Goal: Information Seeking & Learning: Understand process/instructions

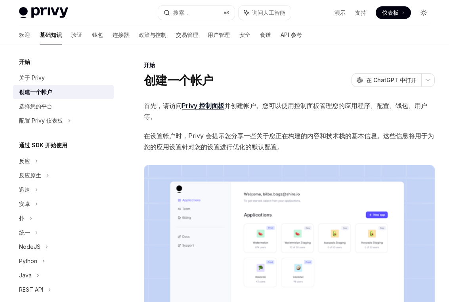
click at [427, 10] on button "切换暗模式" at bounding box center [424, 12] width 13 height 13
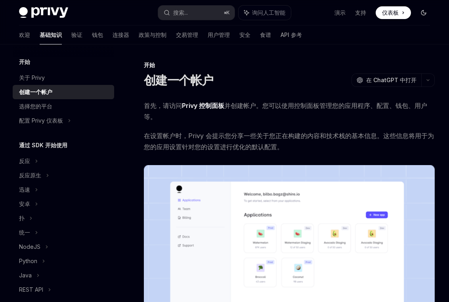
click at [427, 10] on button "切换暗模式" at bounding box center [424, 12] width 13 height 13
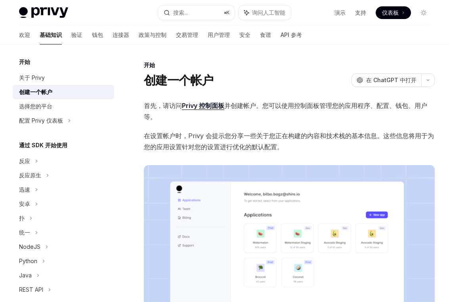
click at [270, 79] on div "创建一个帐户 OpenAI 在 ChatGPT 中打开" at bounding box center [289, 80] width 291 height 14
click at [38, 77] on font "关于 Privy" at bounding box center [32, 77] width 26 height 7
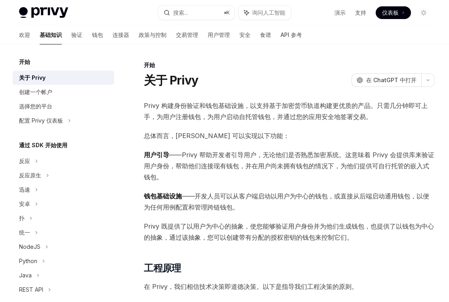
click at [313, 110] on span "Privy 构建身份验证和钱包基础设施，以支持基于加密货币轨道构建更优质的产品。只需几分钟即可上手，为用户注册钱包，为用户启动自托管钱包，并通过您的应用安全地…" at bounding box center [289, 111] width 291 height 22
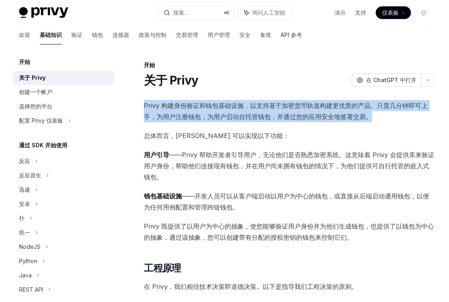
click at [313, 110] on span "Privy 构建身份验证和钱包基础设施，以支持基于加密货币轨道构建更优质的产品。只需几分钟即可上手，为用户注册钱包，为用户启动自托管钱包，并通过您的应用安全地…" at bounding box center [289, 111] width 291 height 22
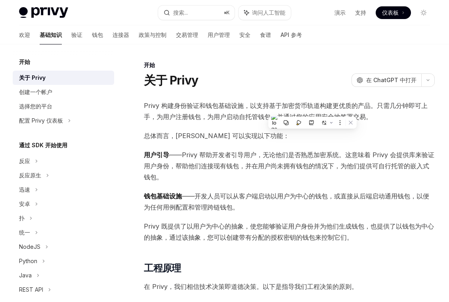
click at [227, 136] on font "总体而言，[PERSON_NAME] 可以实现以下功能：" at bounding box center [217, 136] width 146 height 8
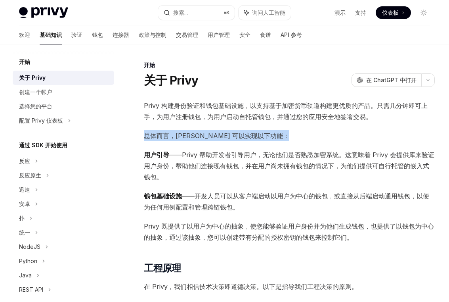
click at [227, 136] on font "总体而言，[PERSON_NAME] 可以实现以下功能：" at bounding box center [217, 136] width 146 height 8
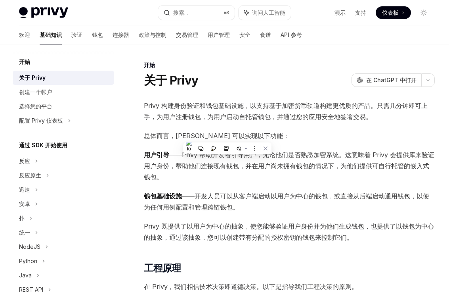
click at [206, 167] on font "——Privy 帮助开发者引导用户，无论他们是否熟悉加密系统。这意味着 Privy 会提供库来验证用户身份，帮助他们连接现有钱包，并在用户尚未拥有钱包的情况下…" at bounding box center [289, 166] width 291 height 30
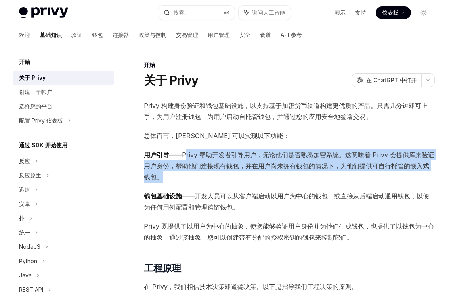
drag, startPoint x: 185, startPoint y: 153, endPoint x: 269, endPoint y: 172, distance: 86.4
click at [270, 172] on span "用户引导 ——Privy 帮助开发者引导用户，无论他们是否熟悉加密系统。这意味着 Privy 会提供库来验证用户身份，帮助他们连接现有钱包，并在用户尚未拥有钱…" at bounding box center [289, 165] width 291 height 33
click at [269, 172] on span "用户引导 ——Privy 帮助开发者引导用户，无论他们是否熟悉加密系统。这意味着 Privy 会提供库来验证用户身份，帮助他们连接现有钱包，并在用户尚未拥有钱…" at bounding box center [289, 165] width 291 height 33
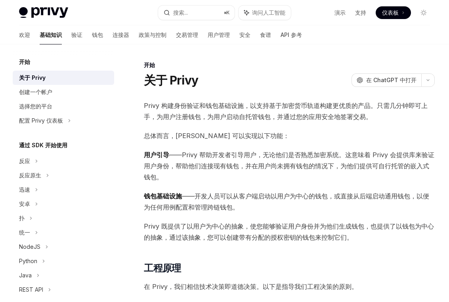
click at [269, 172] on span "用户引导 ——Privy 帮助开发者引导用户，无论他们是否熟悉加密系统。这意味着 Privy 会提供库来验证用户身份，帮助他们连接现有钱包，并在用户尚未拥有钱…" at bounding box center [289, 165] width 291 height 33
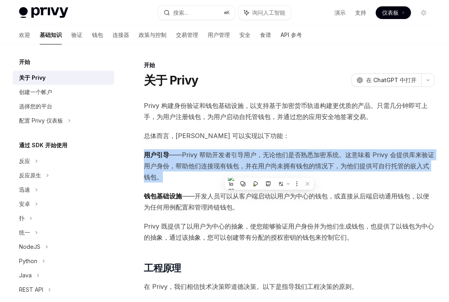
click at [269, 172] on span "用户引导 ——Privy 帮助开发者引导用户，无论他们是否熟悉加密系统。这意味着 Privy 会提供库来验证用户身份，帮助他们连接现有钱包，并在用户尚未拥有钱…" at bounding box center [289, 165] width 291 height 33
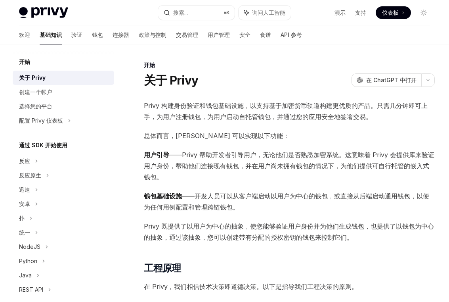
click at [269, 172] on span "用户引导 ——Privy 帮助开发者引导用户，无论他们是否熟悉加密系统。这意味着 Privy 会提供库来验证用户身份，帮助他们连接现有钱包，并在用户尚未拥有钱…" at bounding box center [289, 165] width 291 height 33
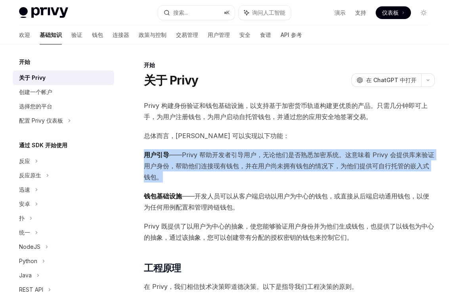
click at [269, 172] on span "用户引导 ——Privy 帮助开发者引导用户，无论他们是否熟悉加密系统。这意味着 Privy 会提供库来验证用户身份，帮助他们连接现有钱包，并在用户尚未拥有钱…" at bounding box center [289, 165] width 291 height 33
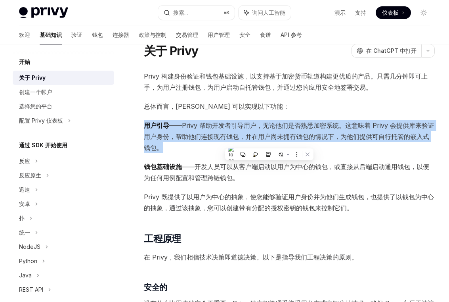
scroll to position [29, 0]
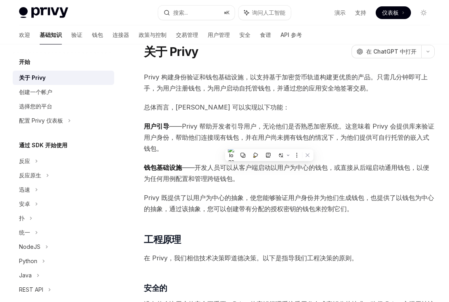
click at [270, 172] on span "钱包基础设施 ——开发人员可以从客户端启动以用户为中心的钱包，或直接从后端启动通用钱包，以便为任何用例配置和管理跨链钱包。" at bounding box center [289, 173] width 291 height 22
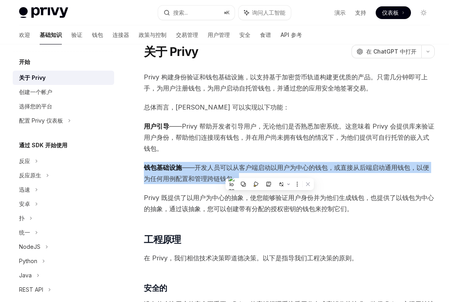
click at [270, 172] on span "钱包基础设施 ——开发人员可以从客户端启动以用户为中心的钱包，或直接从后端启动通用钱包，以便为任何用例配置和管理跨链钱包。" at bounding box center [289, 173] width 291 height 22
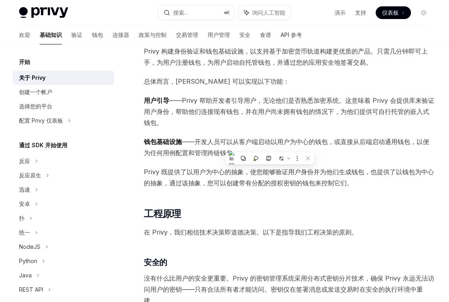
click at [278, 149] on span "钱包基础设施 ——开发人员可以从客户端启动以用户为中心的钱包，或直接从后端启动通用钱包，以便为任何用例配置和管理跨链钱包。" at bounding box center [289, 147] width 291 height 22
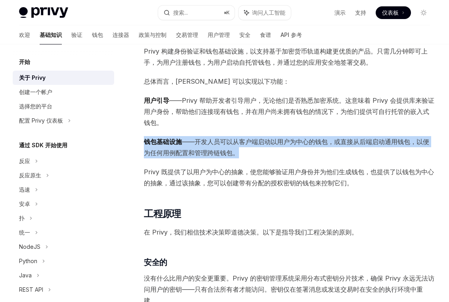
click at [278, 149] on span "钱包基础设施 ——开发人员可以从客户端启动以用户为中心的钱包，或直接从后端启动通用钱包，以便为任何用例配置和管理跨链钱包。" at bounding box center [289, 147] width 291 height 22
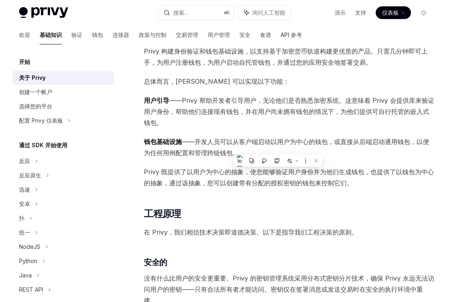
click at [259, 188] on span "Privy 既提供了以用户为中心的抽象，使您能够验证用户身份并为他们生成钱包，也提供了以钱包为中心的抽象，通过该抽象，您可以创建带有分配的授权密钥的钱包来控制…" at bounding box center [289, 177] width 291 height 22
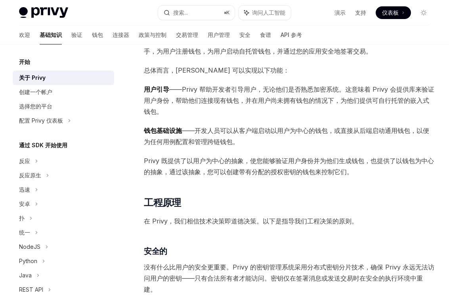
scroll to position [67, 0]
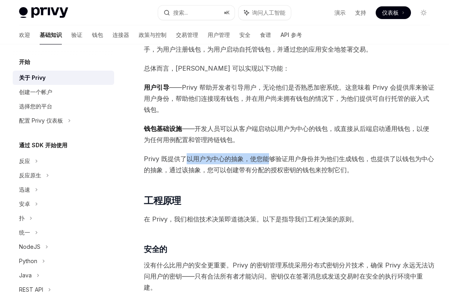
drag, startPoint x: 187, startPoint y: 156, endPoint x: 265, endPoint y: 154, distance: 78.2
click at [266, 155] on font "Privy 既提供了以用户为中心的抽象，使您能够验证用户身份并为他们生成钱包，也提供了以钱包为中心的抽象，通过该抽象，您可以创建带有分配的授权密钥的钱包来控制…" at bounding box center [289, 164] width 290 height 19
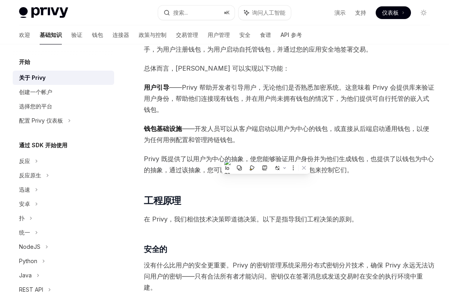
click at [245, 155] on font "Privy 既提供了以用户为中心的抽象，使您能够验证用户身份并为他们生成钱包，也提供了以钱包为中心的抽象，通过该抽象，您可以创建带有分配的授权密钥的钱包来控制…" at bounding box center [289, 164] width 290 height 19
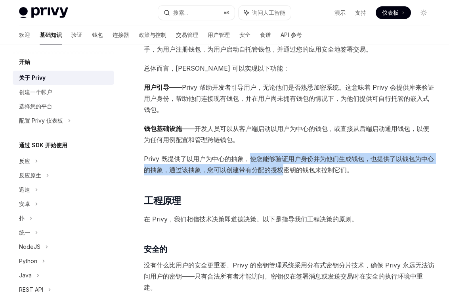
drag, startPoint x: 252, startPoint y: 156, endPoint x: 284, endPoint y: 169, distance: 34.2
click at [282, 169] on font "Privy 既提供了以用户为中心的抽象，使您能够验证用户身份并为他们生成钱包，也提供了以钱包为中心的抽象，通过该抽象，您可以创建带有分配的授权密钥的钱包来控制…" at bounding box center [289, 164] width 290 height 19
click at [284, 169] on font "Privy 既提供了以用户为中心的抽象，使您能够验证用户身份并为他们生成钱包，也提供了以钱包为中心的抽象，通过该抽象，您可以创建带有分配的授权密钥的钱包来控制…" at bounding box center [289, 164] width 290 height 19
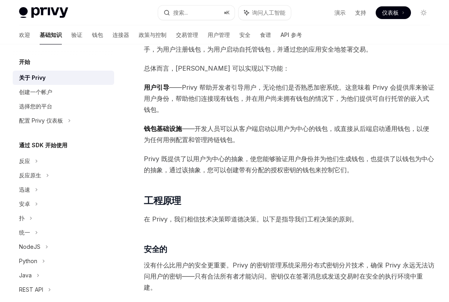
click at [284, 169] on font "Privy 既提供了以用户为中心的抽象，使您能够验证用户身份并为他们生成钱包，也提供了以钱包为中心的抽象，通过该抽象，您可以创建带有分配的授权密钥的钱包来控制…" at bounding box center [289, 164] width 290 height 19
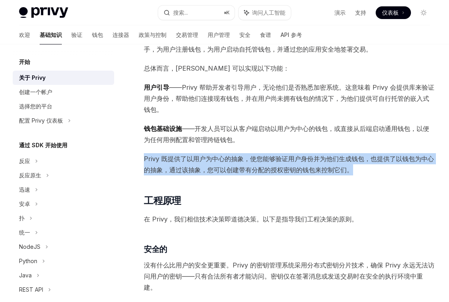
click at [284, 169] on font "Privy 既提供了以用户为中心的抽象，使您能够验证用户身份并为他们生成钱包，也提供了以钱包为中心的抽象，通过该抽象，您可以创建带有分配的授权密钥的钱包来控制…" at bounding box center [289, 164] width 290 height 19
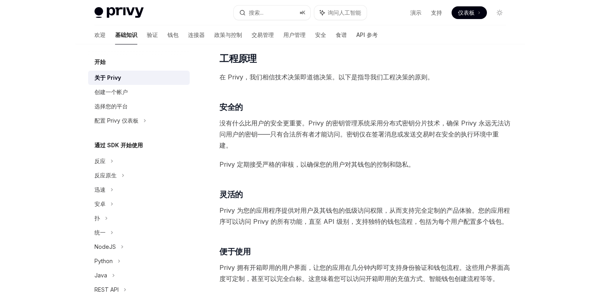
scroll to position [211, 0]
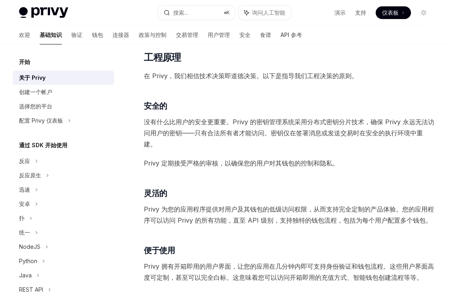
click at [241, 122] on font "没有什么比用户的安全更重要。Privy 的密钥管理系统采用分布式密钥分片技术，确保 Privy 永远无法访问用户的密钥——只有合法所有者才能访问。密钥仅在签署…" at bounding box center [289, 133] width 291 height 30
copy font "Privy"
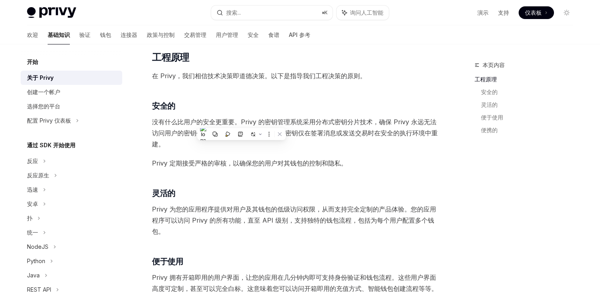
click at [338, 95] on div "Privy 构建身份验证和钱包基础设施，以支持基于加密货币轨道构建更优质的产品。只需几分钟即可上手，为用户注册钱包，为用户启动自托管钱包，并通过您的应用安全地…" at bounding box center [295, 243] width 286 height 709
click at [251, 121] on font "没有什么比用户的安全更重要。Privy 的密钥管理系统采用分布式密钥分片技术，确保 Privy 永远无法访问用户的密钥——只有合法所有者才能访问。密钥仅在签署…" at bounding box center [295, 133] width 286 height 30
copy font "Privy"
click at [378, 58] on h2 "​ 工程原理" at bounding box center [295, 57] width 286 height 13
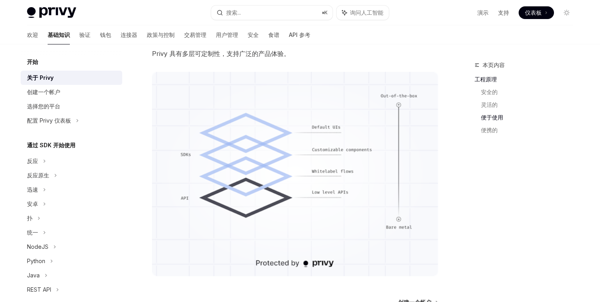
scroll to position [625, 0]
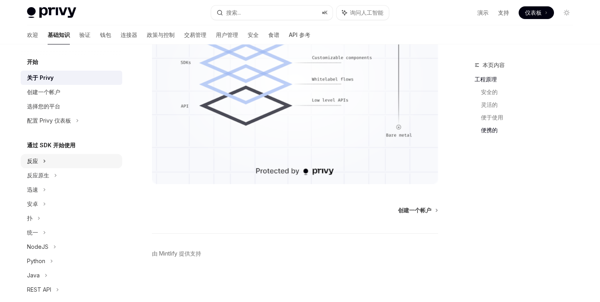
click at [83, 163] on div "反应" at bounding box center [72, 161] width 102 height 14
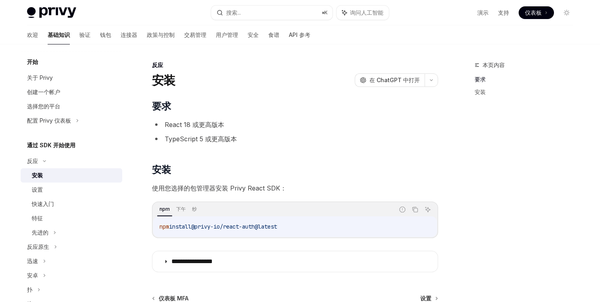
scroll to position [88, 0]
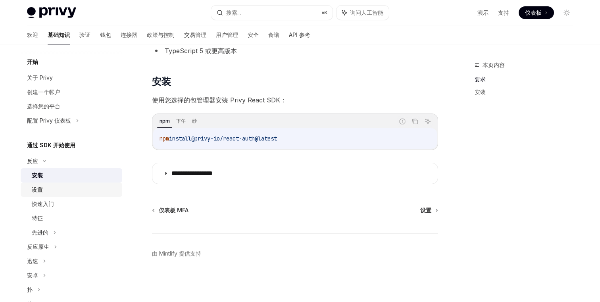
click at [81, 192] on div "设置" at bounding box center [75, 190] width 86 height 10
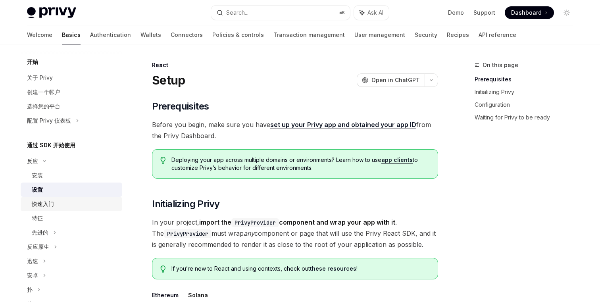
click at [78, 204] on div "快速入门" at bounding box center [75, 204] width 86 height 10
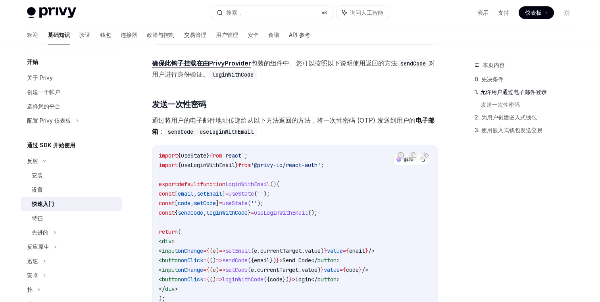
scroll to position [28, 0]
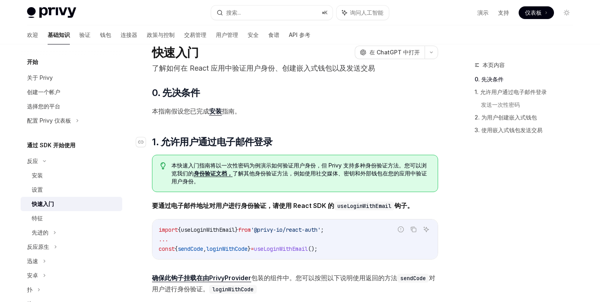
click at [253, 147] on font "1. 允许用户通过电子邮件登录" at bounding box center [212, 142] width 120 height 12
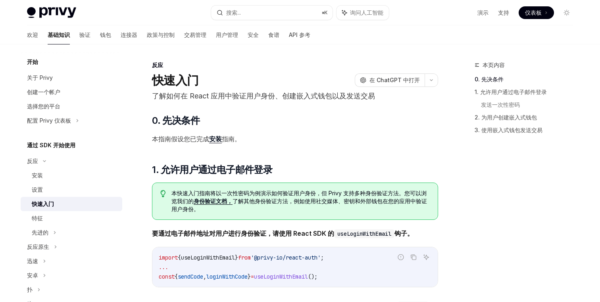
click at [212, 201] on font "身份验证文档，" at bounding box center [213, 201] width 39 height 7
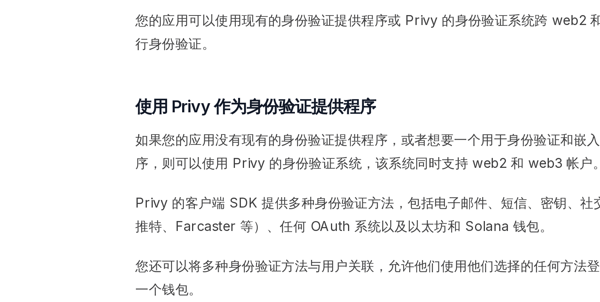
scroll to position [147, 0]
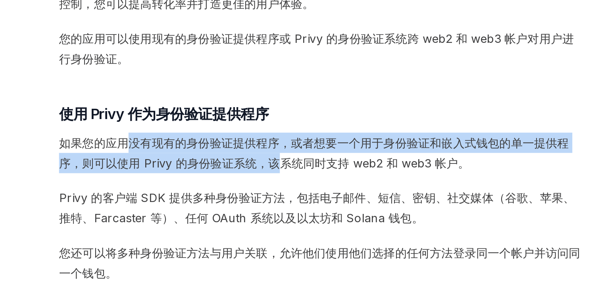
drag, startPoint x: 192, startPoint y: 148, endPoint x: 272, endPoint y: 163, distance: 80.6
click at [272, 163] on font "如果您的应用没有现有的身份验证提供程序，或者想要一个用于身份验证和嵌入式钱包的单一提供程序，则可以使用 Privy 的身份验证系统，该系统同时支持 web2 …" at bounding box center [291, 157] width 279 height 19
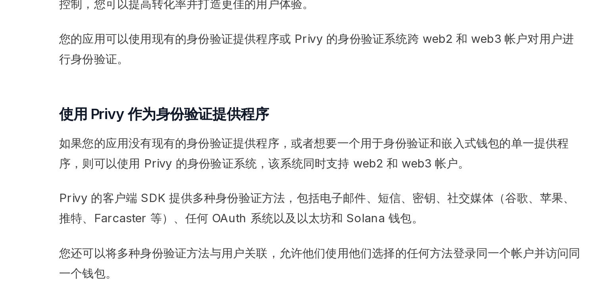
click at [272, 163] on font "如果您的应用没有现有的身份验证提供程序，或者想要一个用于身份验证和嵌入式钱包的单一提供程序，则可以使用 Privy 的身份验证系统，该系统同时支持 web2 …" at bounding box center [291, 157] width 279 height 19
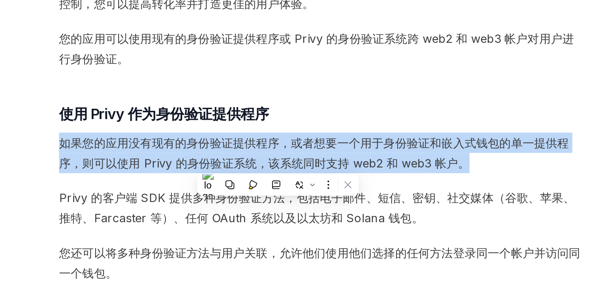
click at [272, 163] on font "如果您的应用没有现有的身份验证提供程序，或者想要一个用于身份验证和嵌入式钱包的单一提供程序，则可以使用 Privy 的身份验证系统，该系统同时支持 web2 …" at bounding box center [291, 157] width 279 height 19
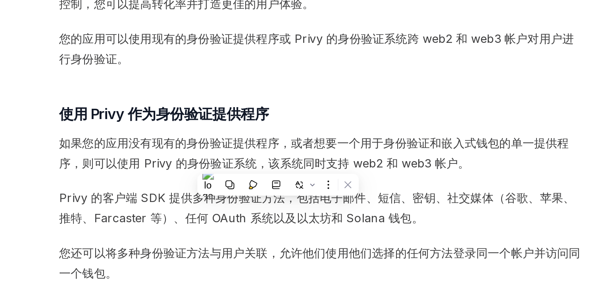
click at [234, 162] on font "如果您的应用没有现有的身份验证提供程序，或者想要一个用于身份验证和嵌入式钱包的单一提供程序，则可以使用 Privy 的身份验证系统，该系统同时支持 web2 …" at bounding box center [291, 157] width 279 height 19
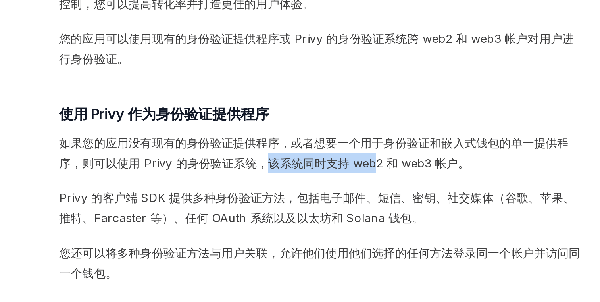
drag, startPoint x: 267, startPoint y: 163, endPoint x: 324, endPoint y: 163, distance: 57.1
click at [324, 163] on font "如果您的应用没有现有的身份验证提供程序，或者想要一个用于身份验证和嵌入式钱包的单一提供程序，则可以使用 Privy 的身份验证系统，该系统同时支持 web2 …" at bounding box center [291, 157] width 279 height 19
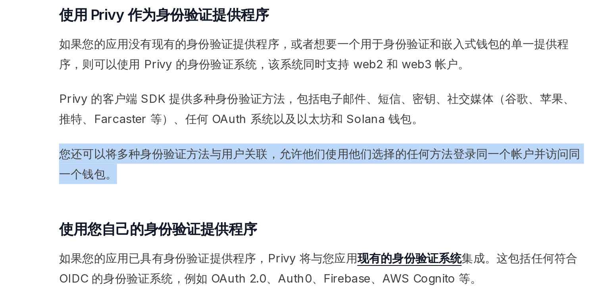
drag, startPoint x: 152, startPoint y: 208, endPoint x: 242, endPoint y: 223, distance: 92.1
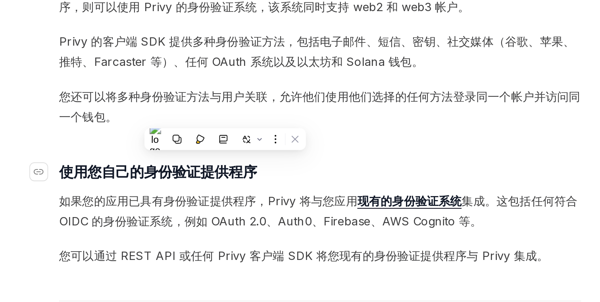
click at [243, 235] on span "使用您自己的身份验证提供程序" at bounding box center [206, 230] width 108 height 11
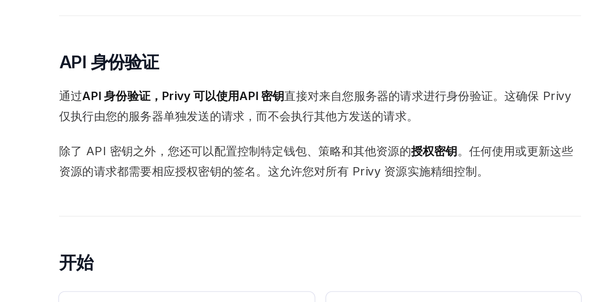
scroll to position [460, 0]
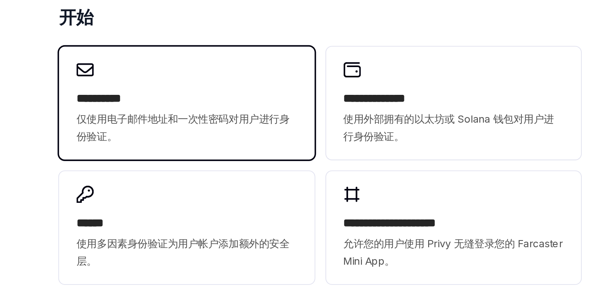
click at [254, 202] on font "仅使用电子邮件地址和一次性密码对用户进行身份验证。" at bounding box center [219, 206] width 117 height 16
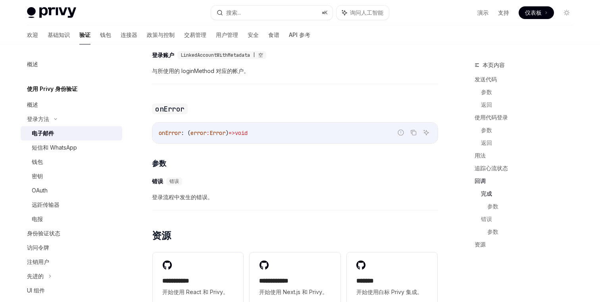
scroll to position [1588, 0]
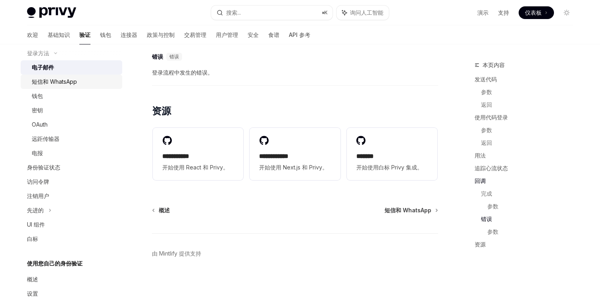
scroll to position [95, 0]
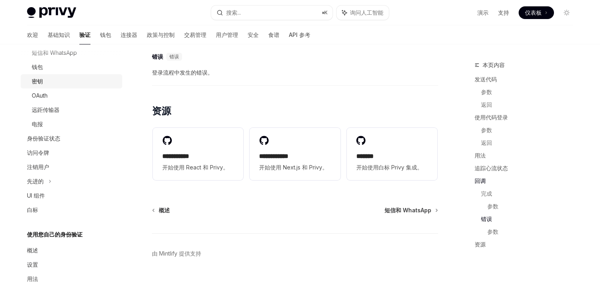
click at [63, 77] on div "密钥" at bounding box center [75, 82] width 86 height 10
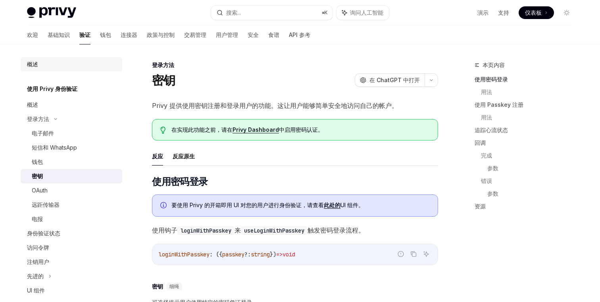
click at [53, 65] on div "概述" at bounding box center [72, 64] width 90 height 10
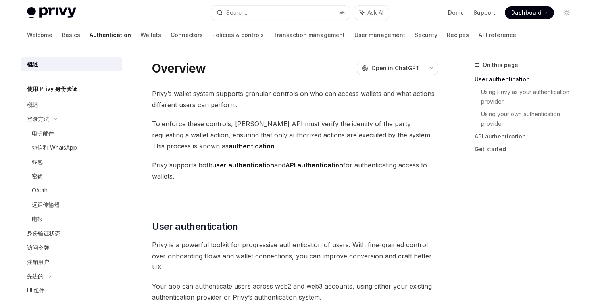
type textarea "*"
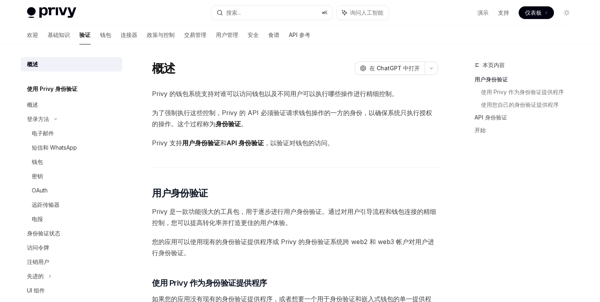
click at [363, 141] on span "Privy 支持 用户身份验证 和 API 身份验证 ，以验证对钱包的访问。" at bounding box center [295, 142] width 286 height 11
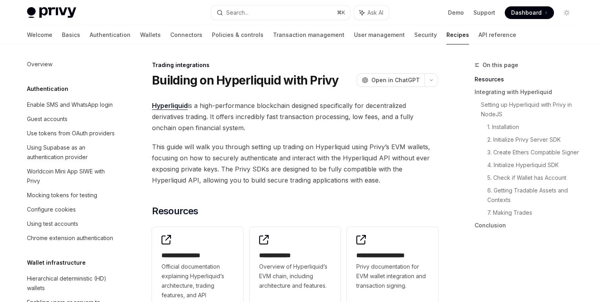
type textarea "*"
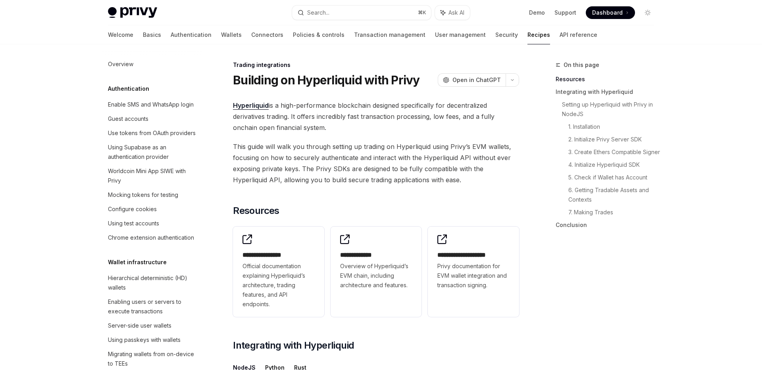
scroll to position [760, 0]
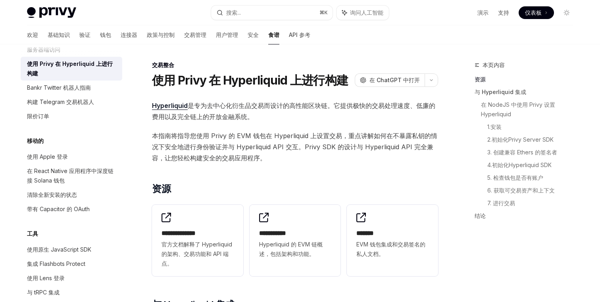
scroll to position [664, 0]
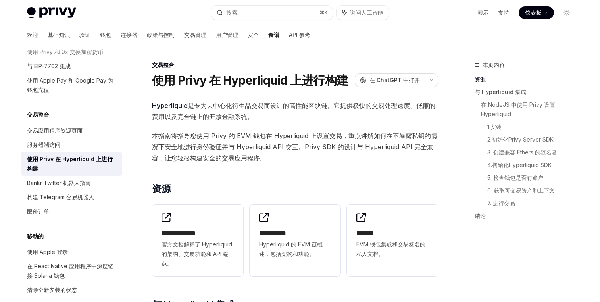
click at [270, 100] on span "Hyperliquid 是专为去中心化衍生品交易而设计的高性能区块链。它提供极快的交易处理速度、低廉的费用以及完全链上的开放金融系统。" at bounding box center [295, 111] width 286 height 22
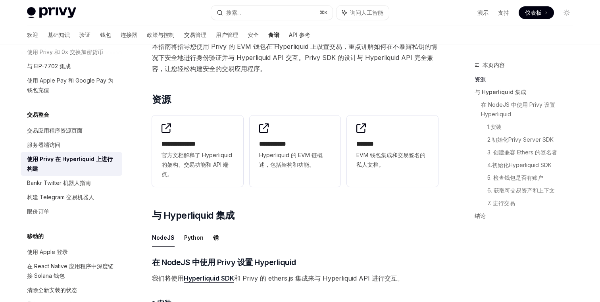
scroll to position [27, 0]
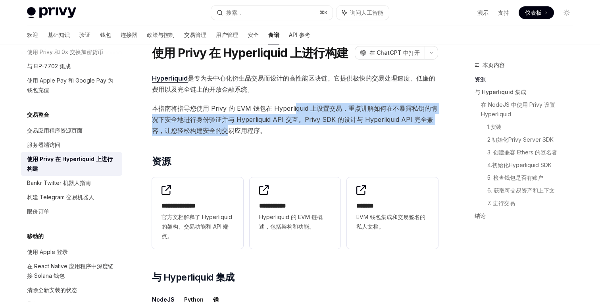
drag, startPoint x: 294, startPoint y: 109, endPoint x: 228, endPoint y: 134, distance: 70.7
click at [228, 134] on span "本指南将指导您使用 Privy 的 EVM 钱包在 Hyperliquid 上设置交易，重点讲解如何在不暴露私钥的情况下安全地进行身份验证并与 Hyperli…" at bounding box center [295, 119] width 286 height 33
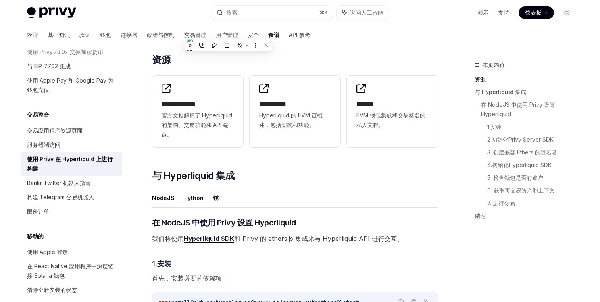
scroll to position [210, 0]
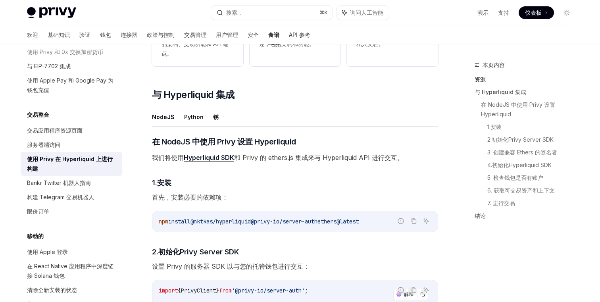
click at [224, 194] on font "首先，安装必要的依赖项：" at bounding box center [190, 197] width 76 height 8
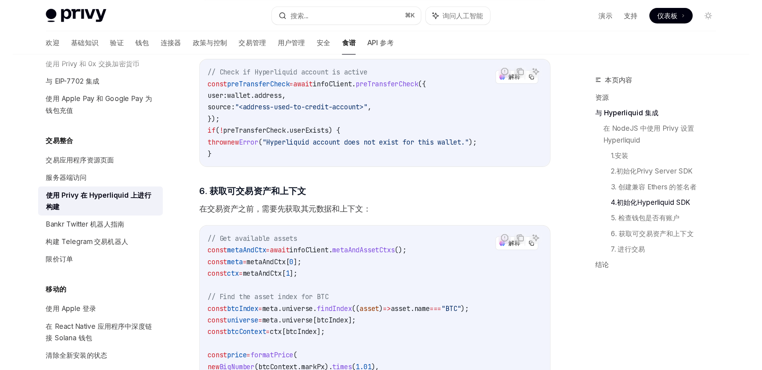
scroll to position [1175, 0]
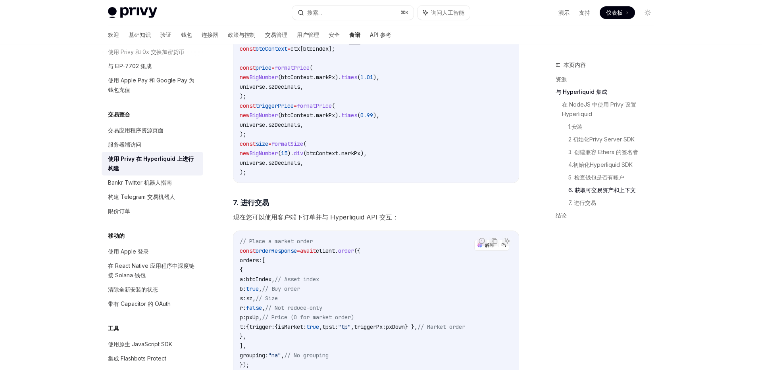
type textarea "*"
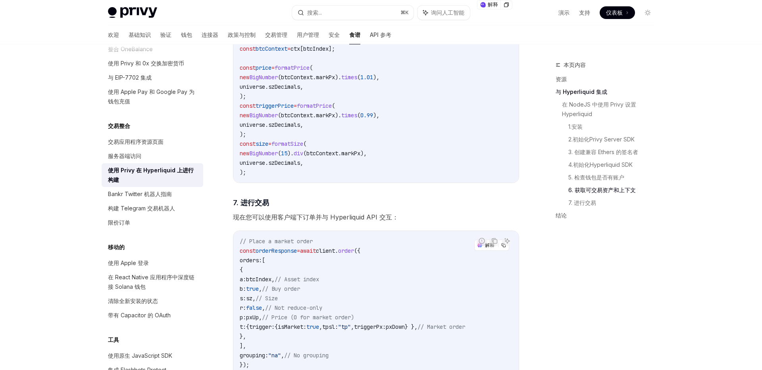
click at [353, 236] on div "// Place a market order const orderResponse = await client . order ({ orders: […" at bounding box center [375, 327] width 285 height 192
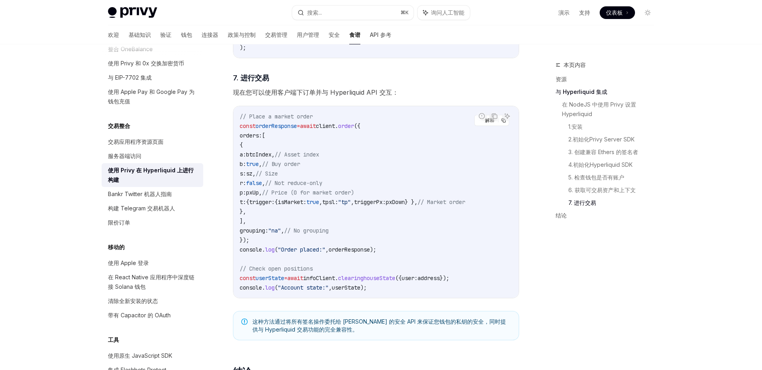
scroll to position [1457, 0]
